Goal: Information Seeking & Learning: Learn about a topic

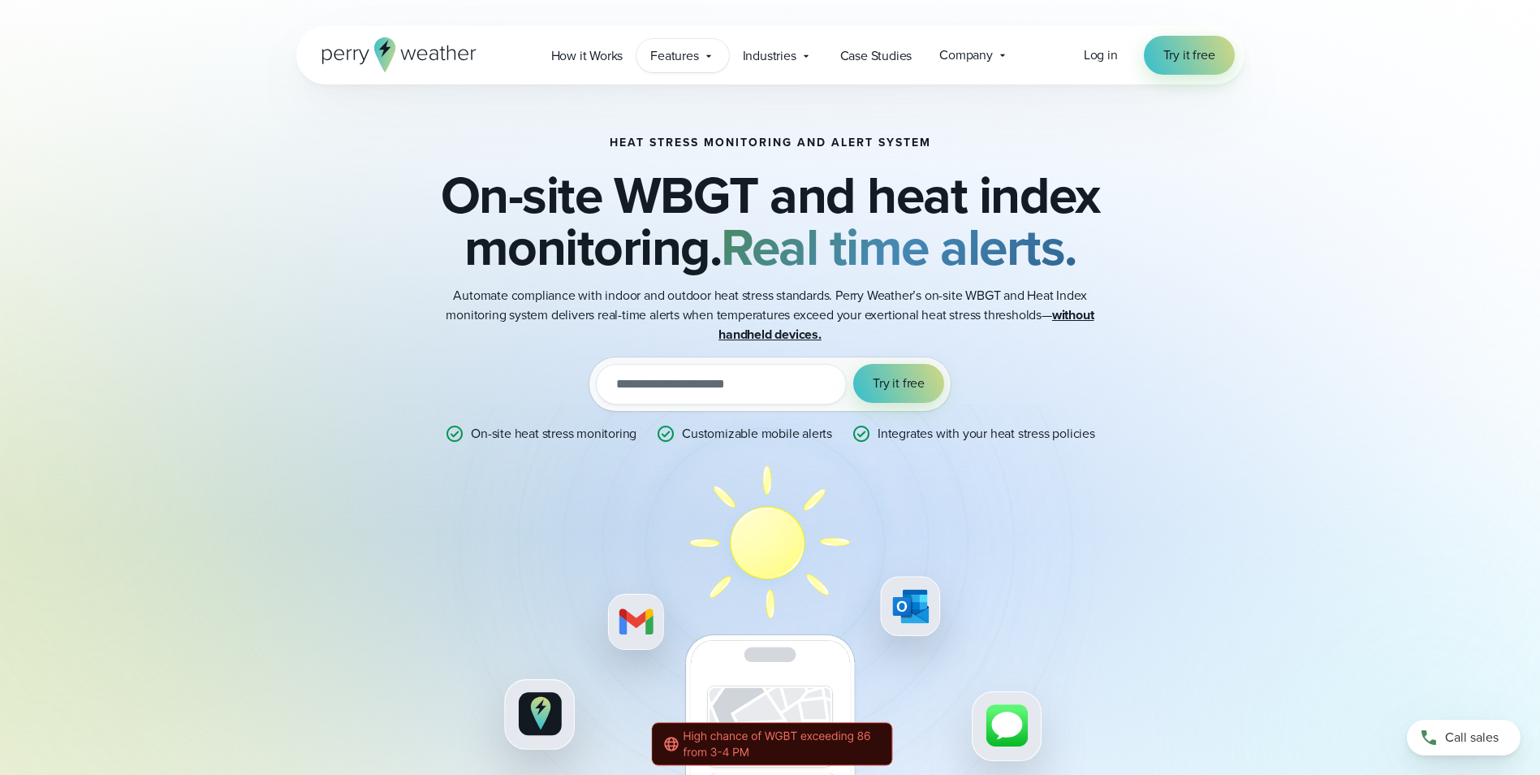
click at [672, 56] on span "Features" at bounding box center [674, 55] width 48 height 19
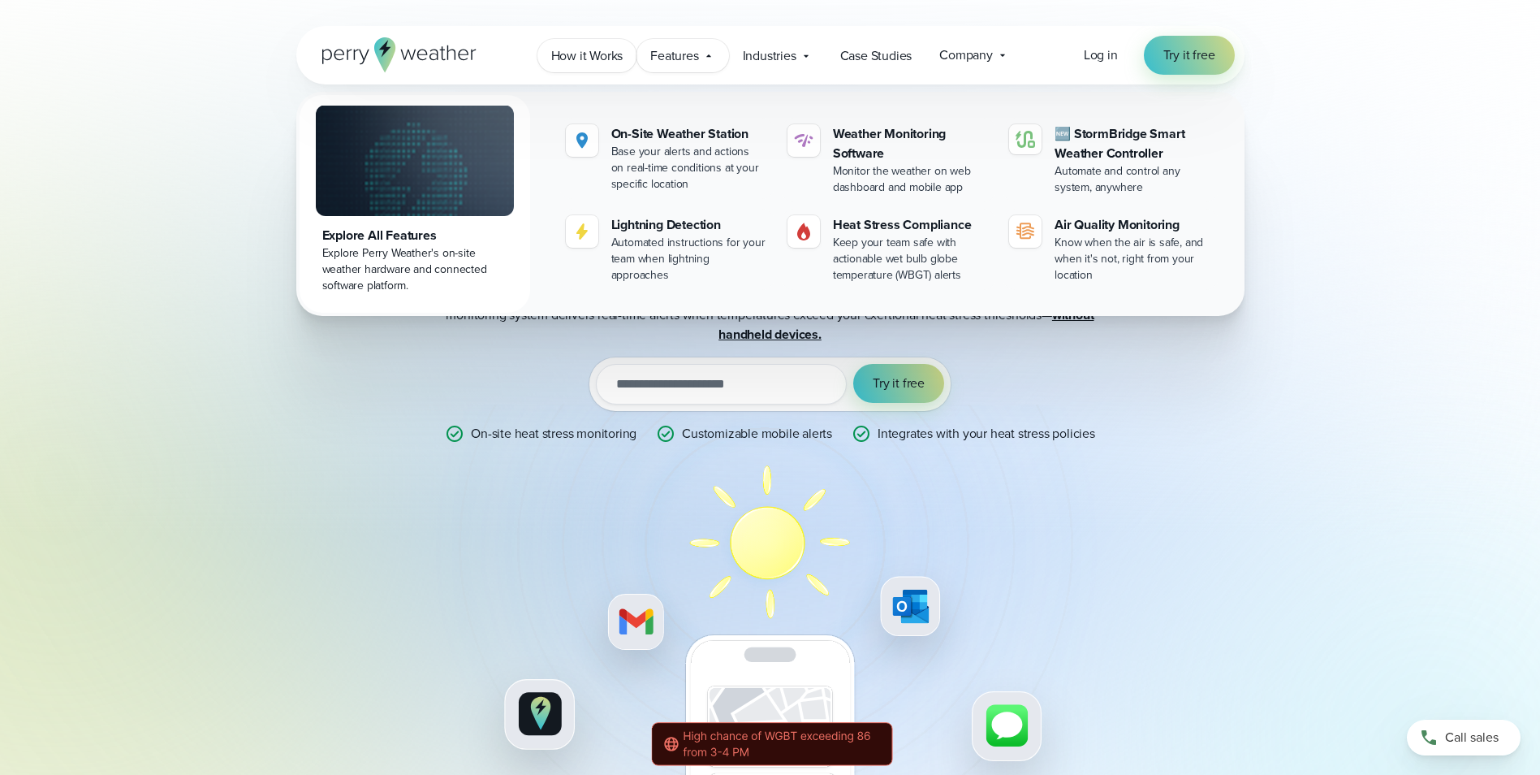
click at [605, 51] on span "How it Works" at bounding box center [587, 55] width 72 height 19
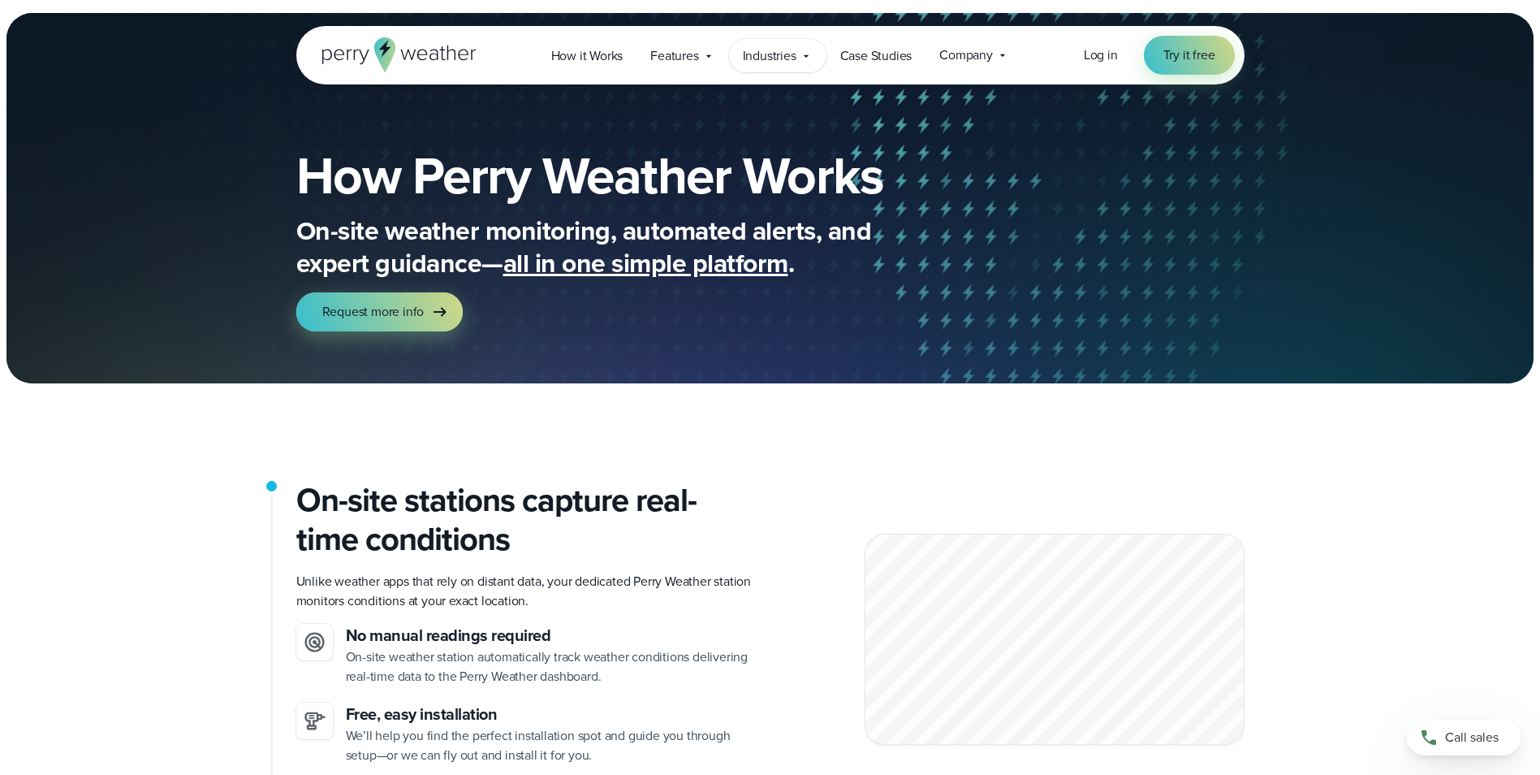
click at [767, 58] on span "Industries" at bounding box center [770, 55] width 54 height 19
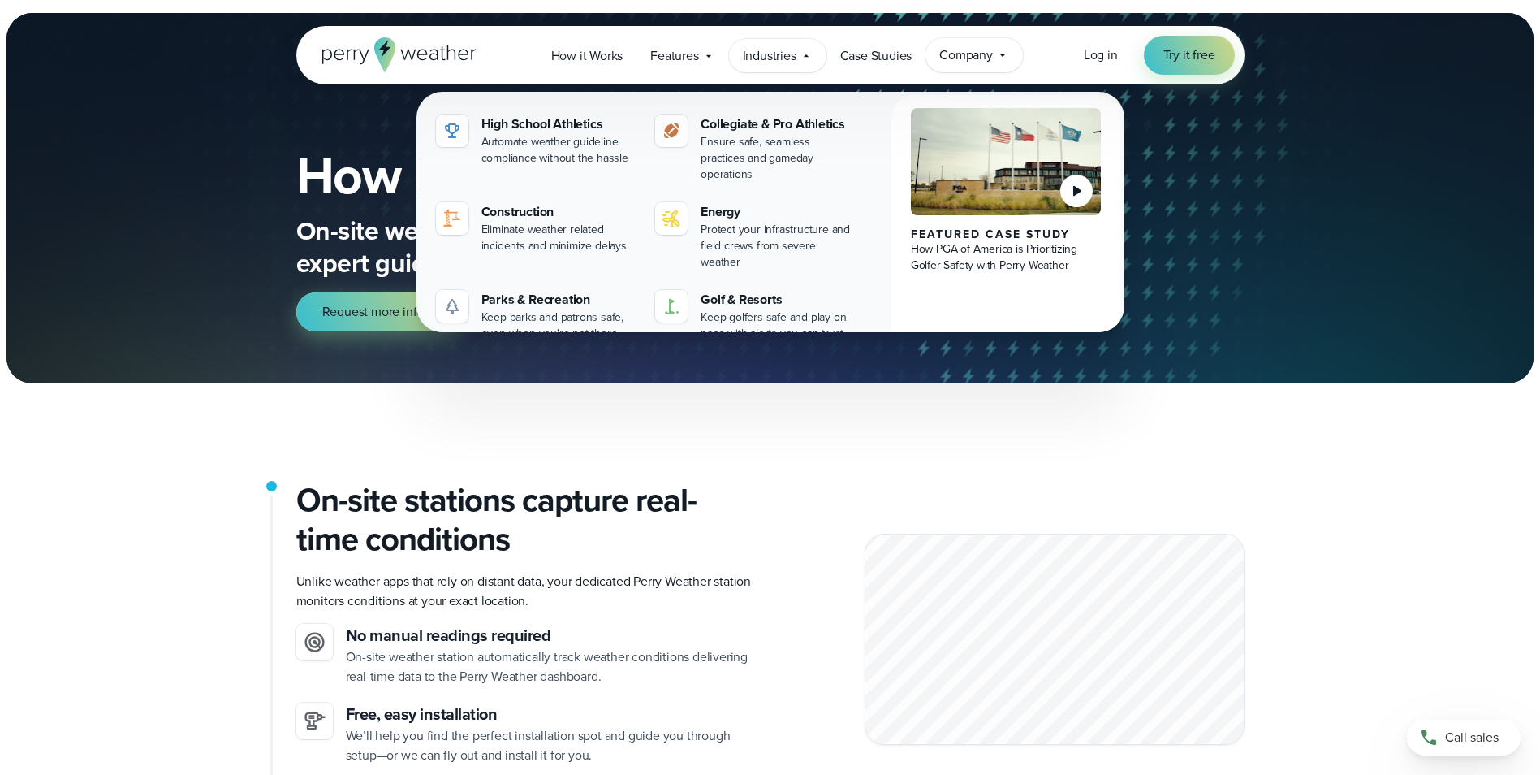
click at [974, 51] on span "Company" at bounding box center [967, 54] width 54 height 19
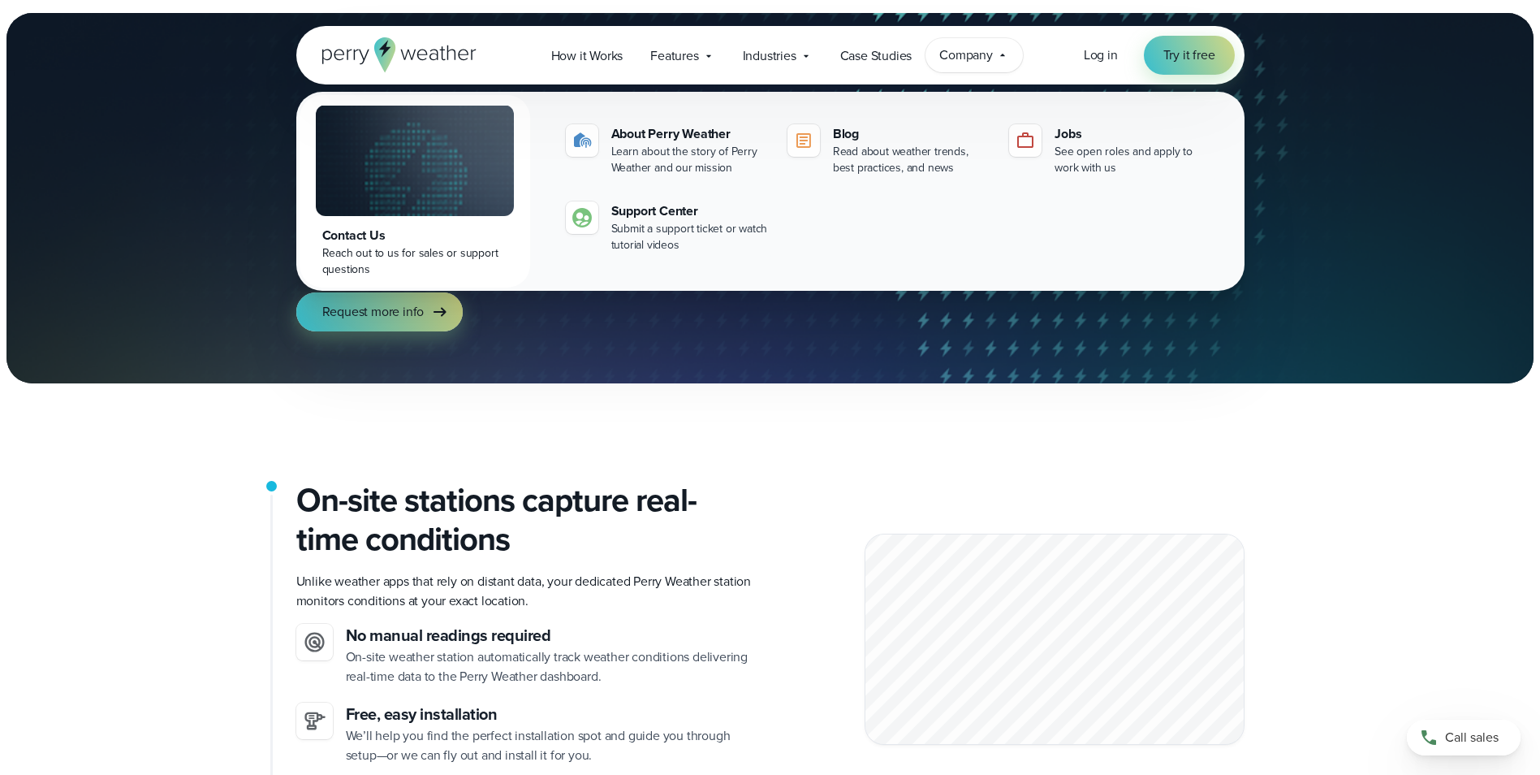
click at [974, 52] on span "Company" at bounding box center [967, 54] width 54 height 19
